Goal: Task Accomplishment & Management: Complete application form

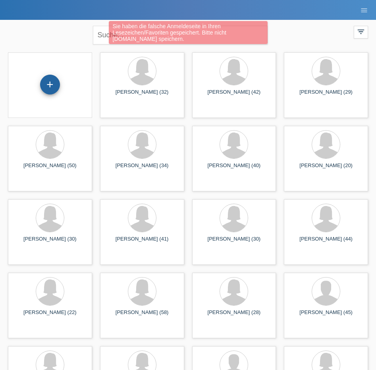
click at [50, 88] on div "+" at bounding box center [50, 85] width 20 height 20
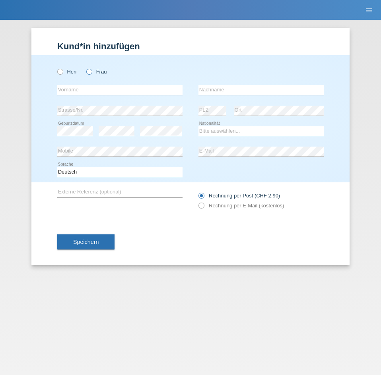
click at [85, 68] on icon at bounding box center [85, 68] width 0 height 0
click at [90, 70] on input "Frau" at bounding box center [88, 71] width 5 height 5
radio input "true"
click at [78, 86] on input "text" at bounding box center [119, 90] width 125 height 10
type input "Oksana"
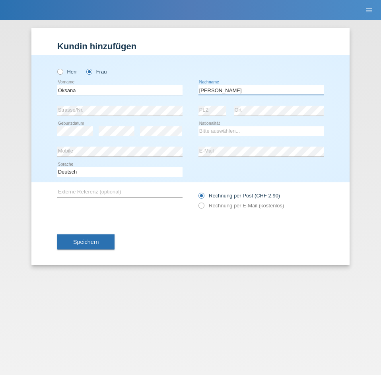
type input "[PERSON_NAME]"
click at [169, 134] on div "error" at bounding box center [161, 131] width 42 height 10
click at [264, 136] on div "Bitte auswählen... Schweiz Deutschland Liechtenstein Österreich ------------ Af…" at bounding box center [260, 131] width 125 height 10
select select "CH"
click at [198, 126] on select "Bitte auswählen... Schweiz Deutschland Liechtenstein Österreich ------------ Af…" at bounding box center [260, 131] width 125 height 10
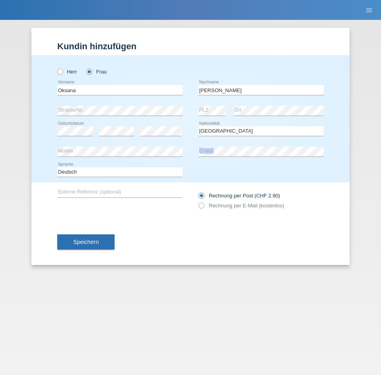
click at [232, 156] on div "error E-Mail" at bounding box center [260, 152] width 125 height 10
click at [207, 207] on label "Rechnung per E-Mail (kostenlos)" at bounding box center [240, 206] width 85 height 6
click at [204, 207] on input "Rechnung per E-Mail (kostenlos)" at bounding box center [200, 208] width 5 height 10
radio input "true"
click at [99, 242] on button "Speichern" at bounding box center [85, 242] width 57 height 15
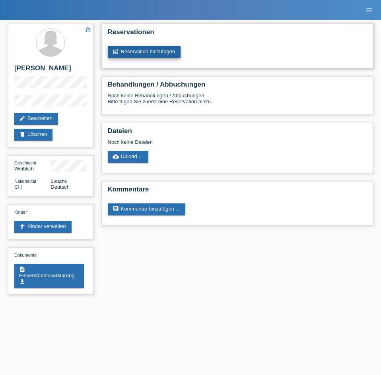
click at [149, 51] on link "post_add Reservation hinzufügen" at bounding box center [144, 52] width 73 height 12
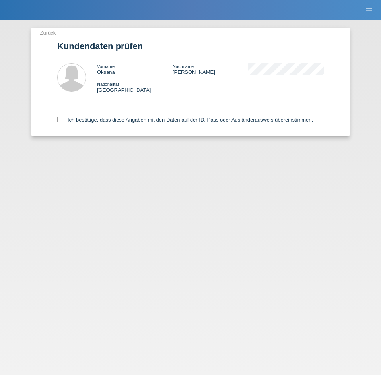
drag, startPoint x: 63, startPoint y: 114, endPoint x: 60, endPoint y: 125, distance: 10.7
click at [63, 115] on div "Ich bestätige, dass diese Angaben mit den Daten auf der ID, Pass oder Ausländer…" at bounding box center [190, 118] width 266 height 35
click at [62, 118] on icon at bounding box center [59, 119] width 5 height 5
click at [62, 118] on input "Ich bestätige, dass diese Angaben mit den Daten auf der ID, Pass oder Ausländer…" at bounding box center [59, 119] width 5 height 5
checkbox input "true"
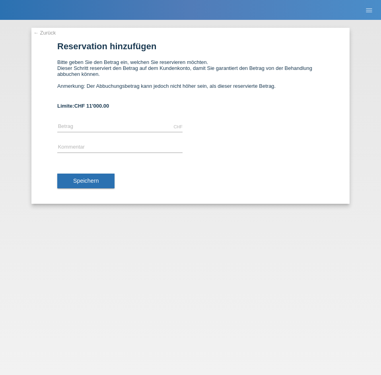
click at [51, 35] on link "← Zurück" at bounding box center [44, 33] width 22 height 6
